Goal: Navigation & Orientation: Find specific page/section

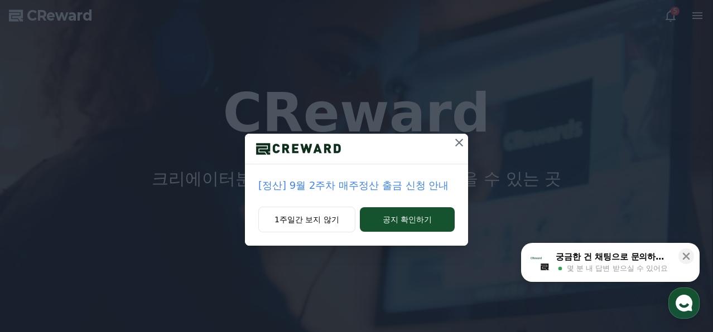
click at [460, 145] on icon at bounding box center [458, 142] width 13 height 13
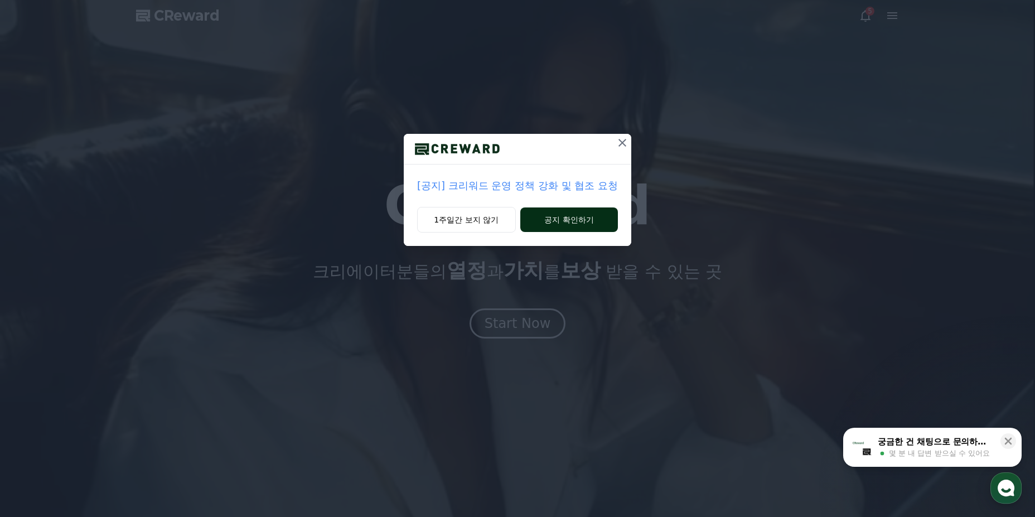
click at [529, 212] on button "공지 확인하기" at bounding box center [569, 219] width 98 height 25
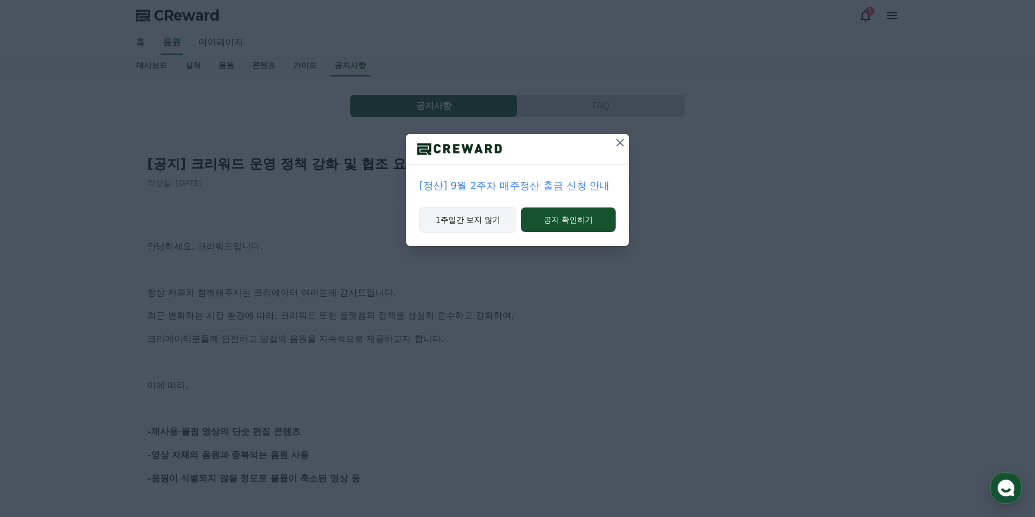
click at [493, 227] on button "1주일간 보지 않기" at bounding box center [467, 220] width 97 height 26
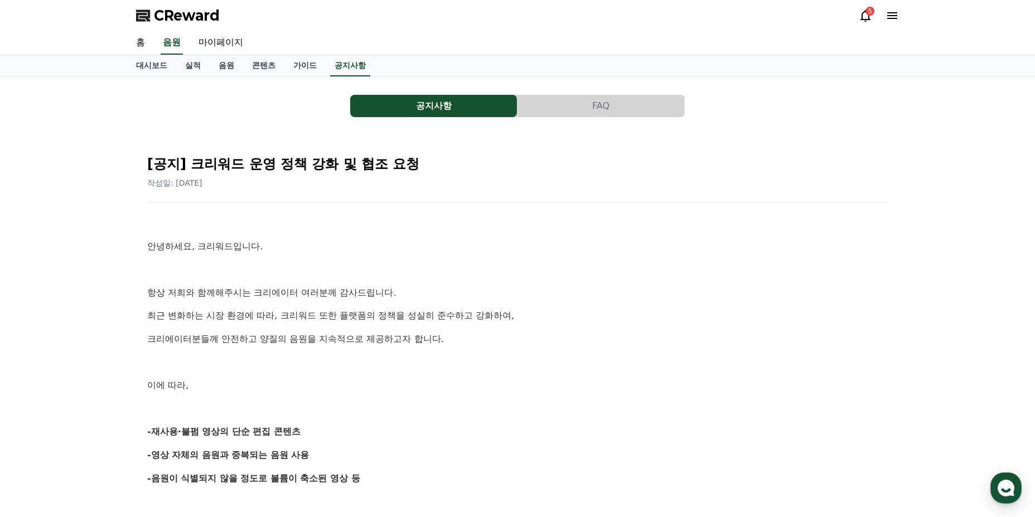
click at [213, 28] on div "CReward 5" at bounding box center [517, 15] width 781 height 31
click at [209, 24] on span "CReward" at bounding box center [187, 16] width 66 height 18
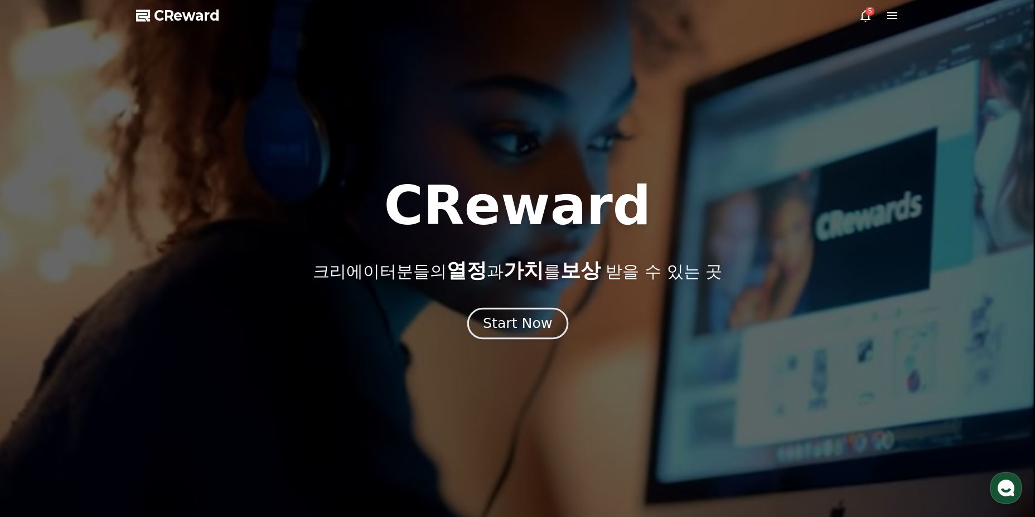
click at [524, 315] on div "Start Now" at bounding box center [517, 323] width 69 height 19
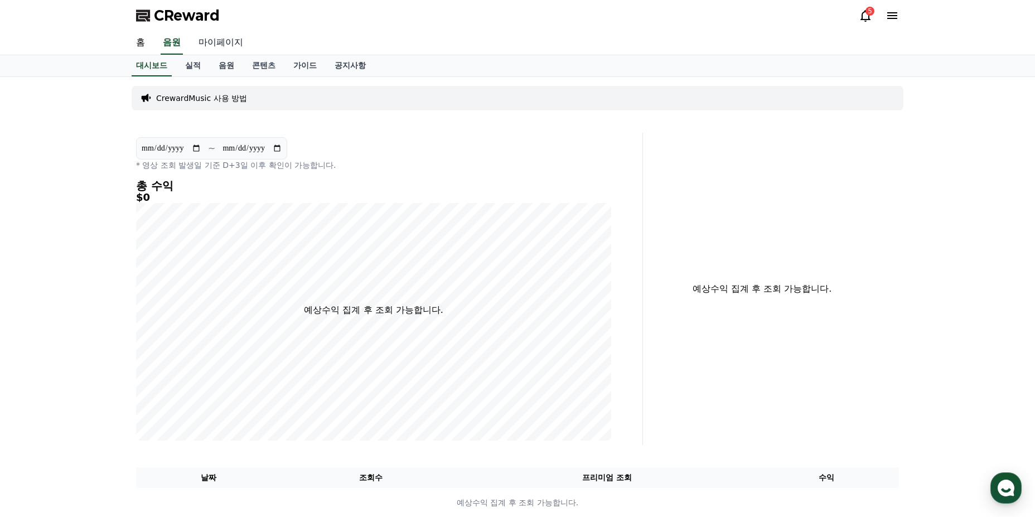
click at [210, 43] on link "마이페이지" at bounding box center [221, 42] width 62 height 23
select select "**********"
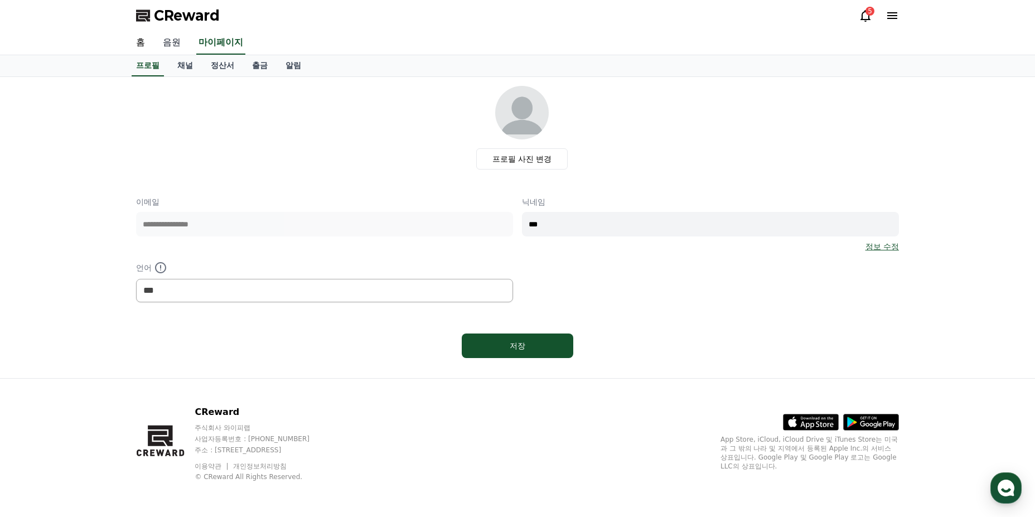
click at [170, 38] on link "음원" at bounding box center [172, 42] width 36 height 23
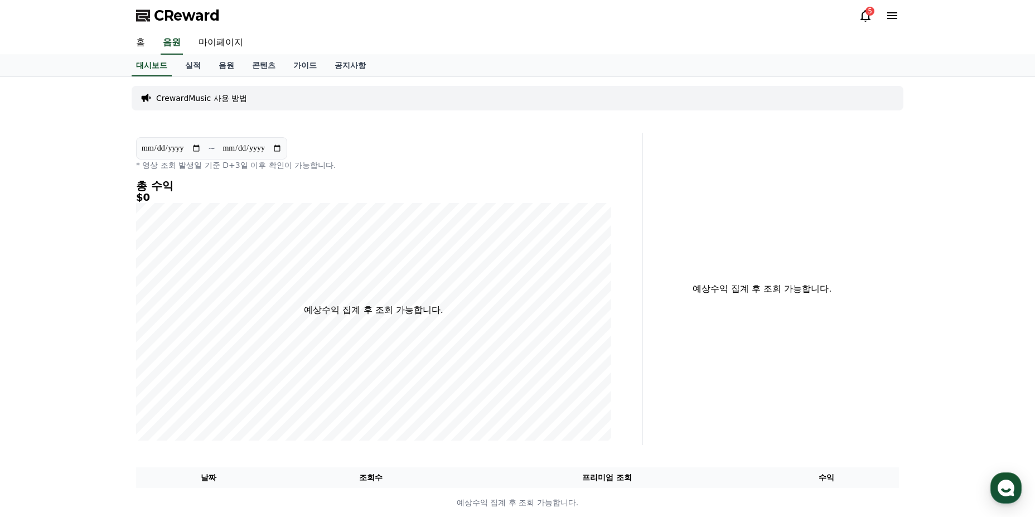
click at [121, 38] on div "홈 음원 마이페이지" at bounding box center [517, 43] width 1035 height 24
click at [141, 42] on link "홈" at bounding box center [140, 42] width 27 height 23
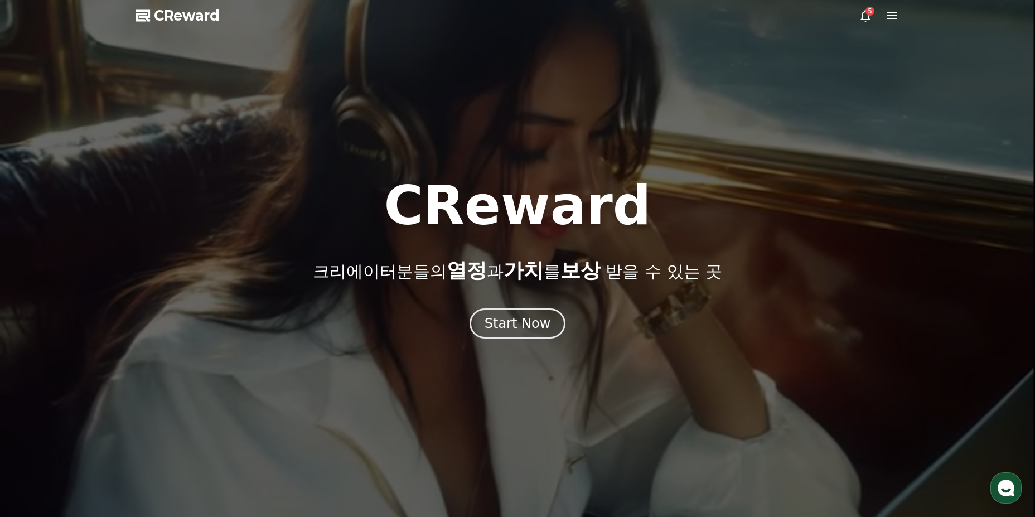
click at [141, 42] on div at bounding box center [517, 258] width 1035 height 517
